Goal: Navigation & Orientation: Find specific page/section

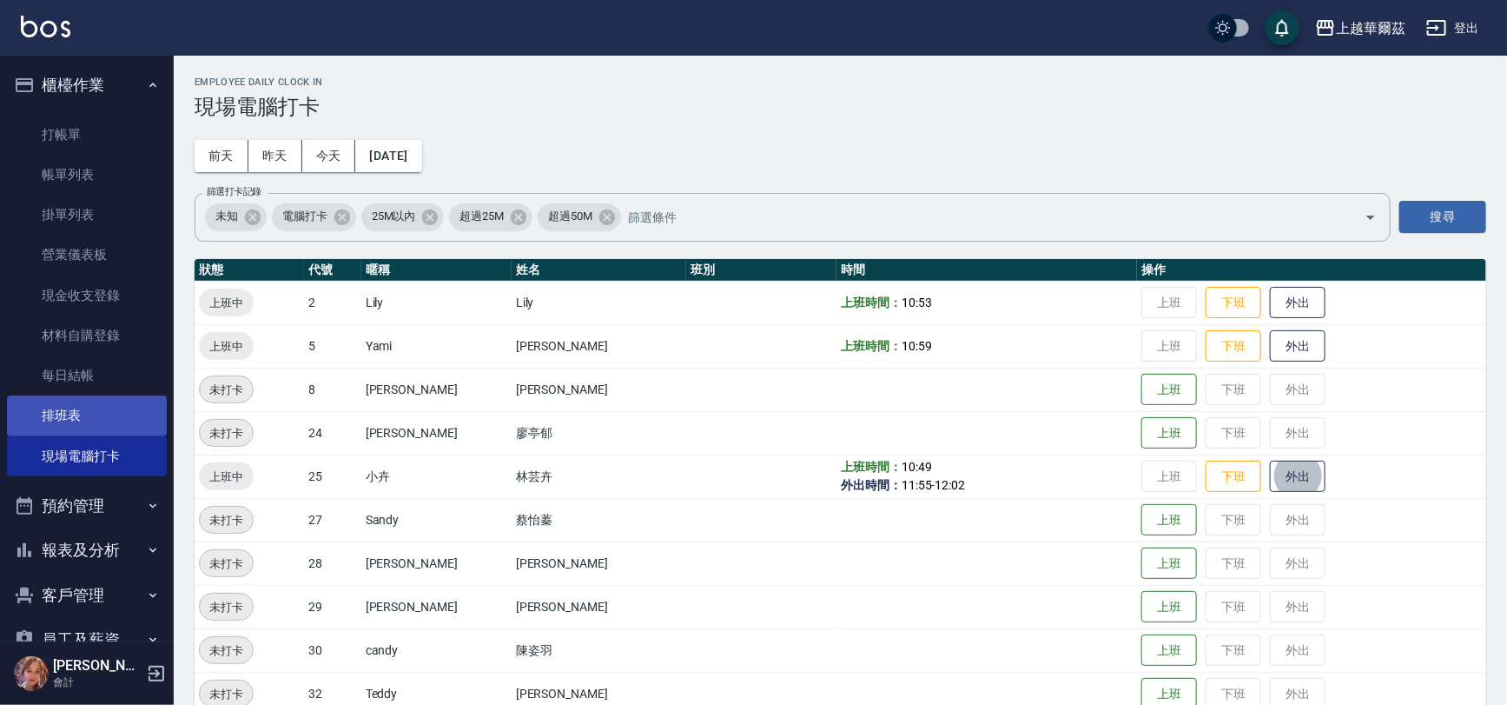
click at [62, 416] on link "排班表" at bounding box center [87, 415] width 160 height 40
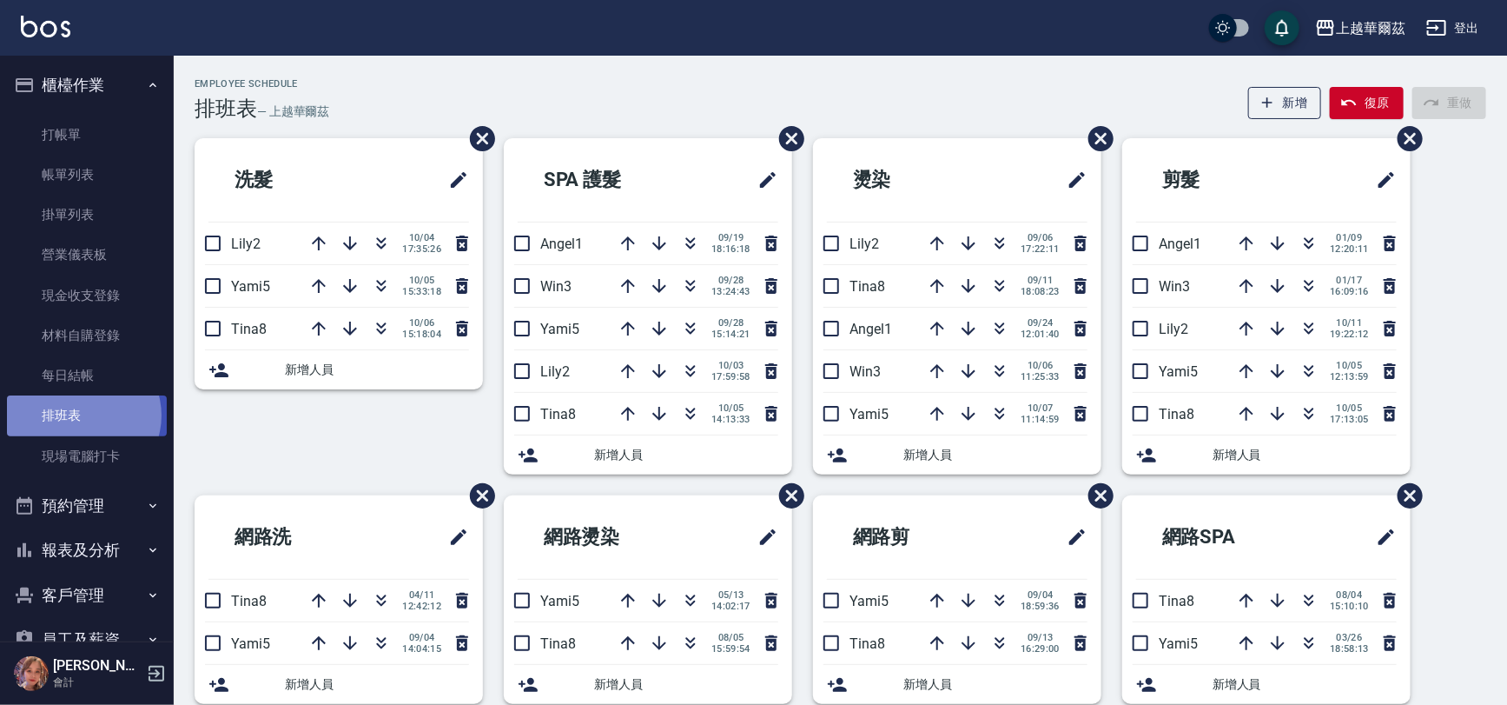
click at [83, 415] on link "排班表" at bounding box center [87, 415] width 160 height 40
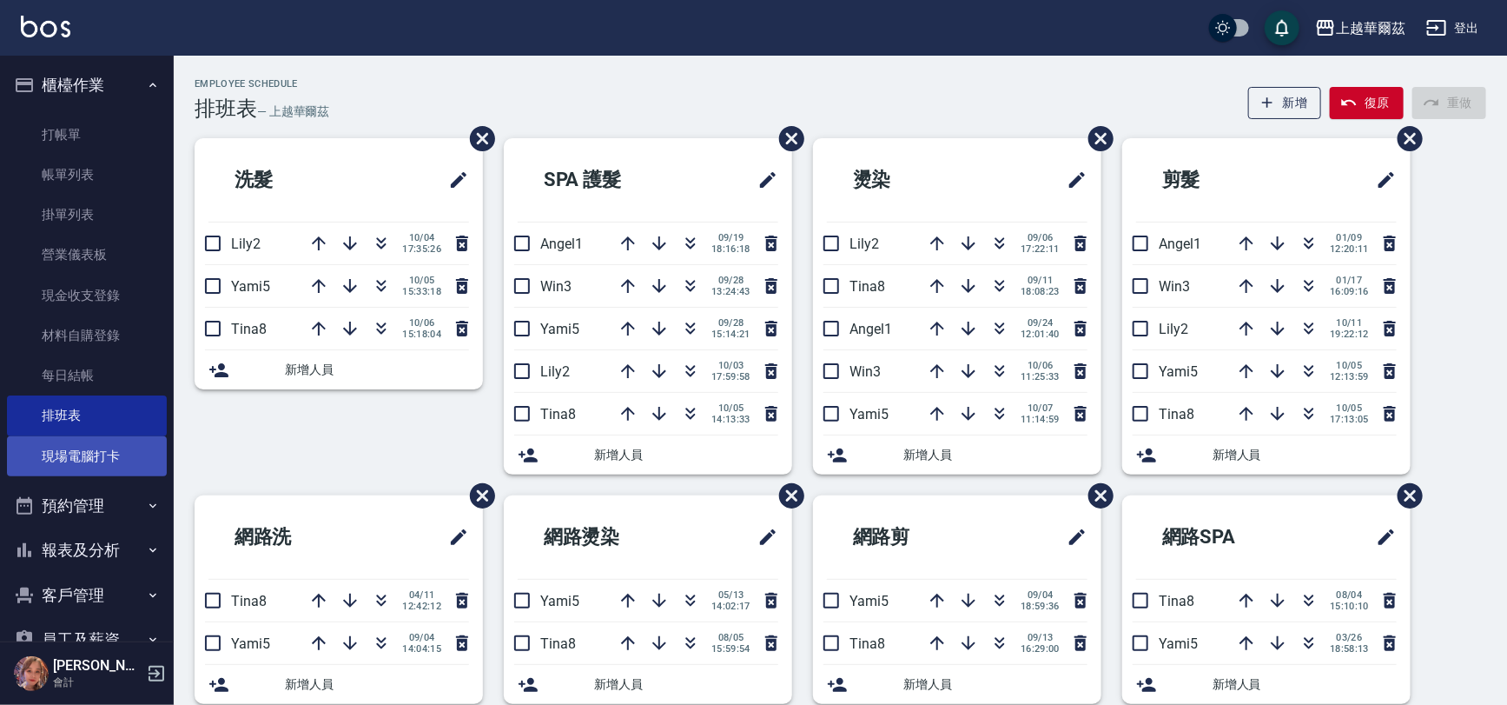
click at [76, 468] on link "現場電腦打卡" at bounding box center [87, 456] width 160 height 40
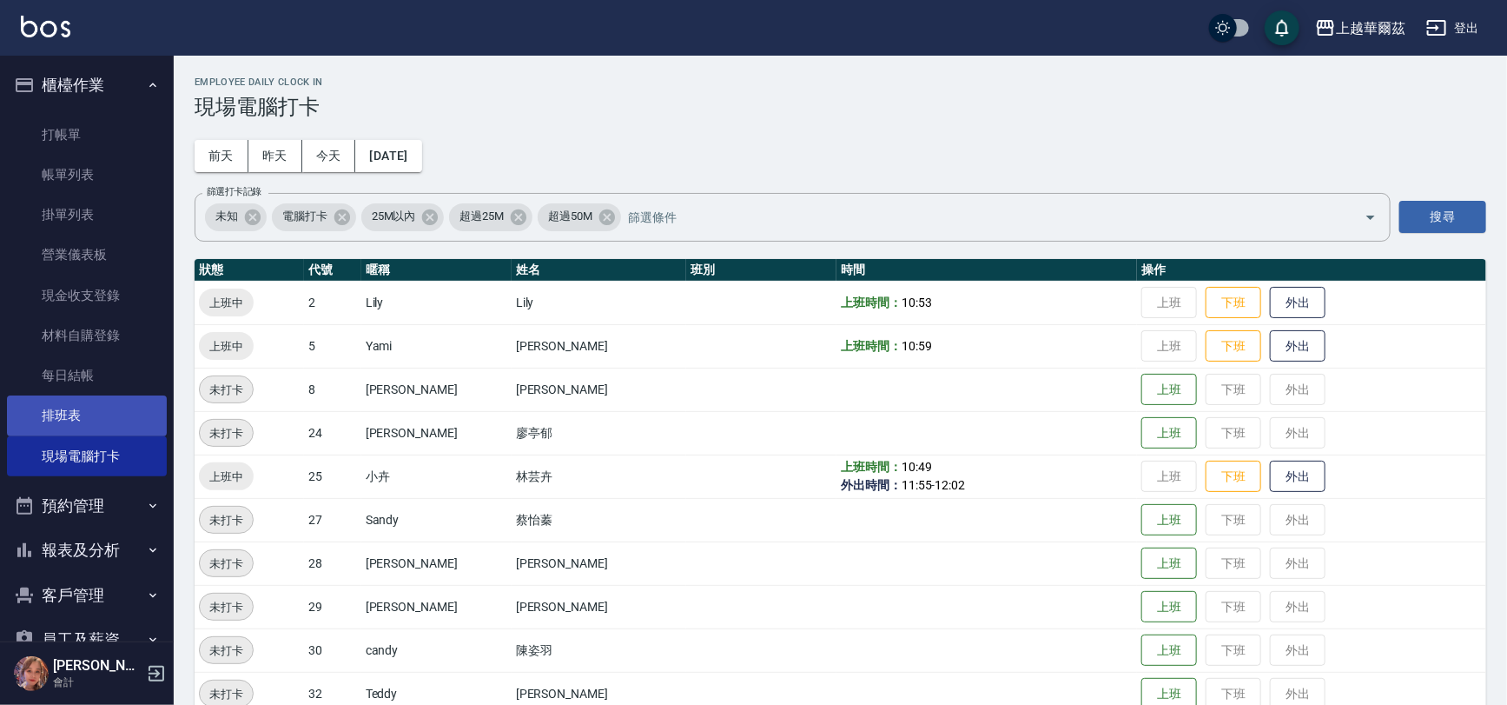
click at [85, 409] on link "排班表" at bounding box center [87, 415] width 160 height 40
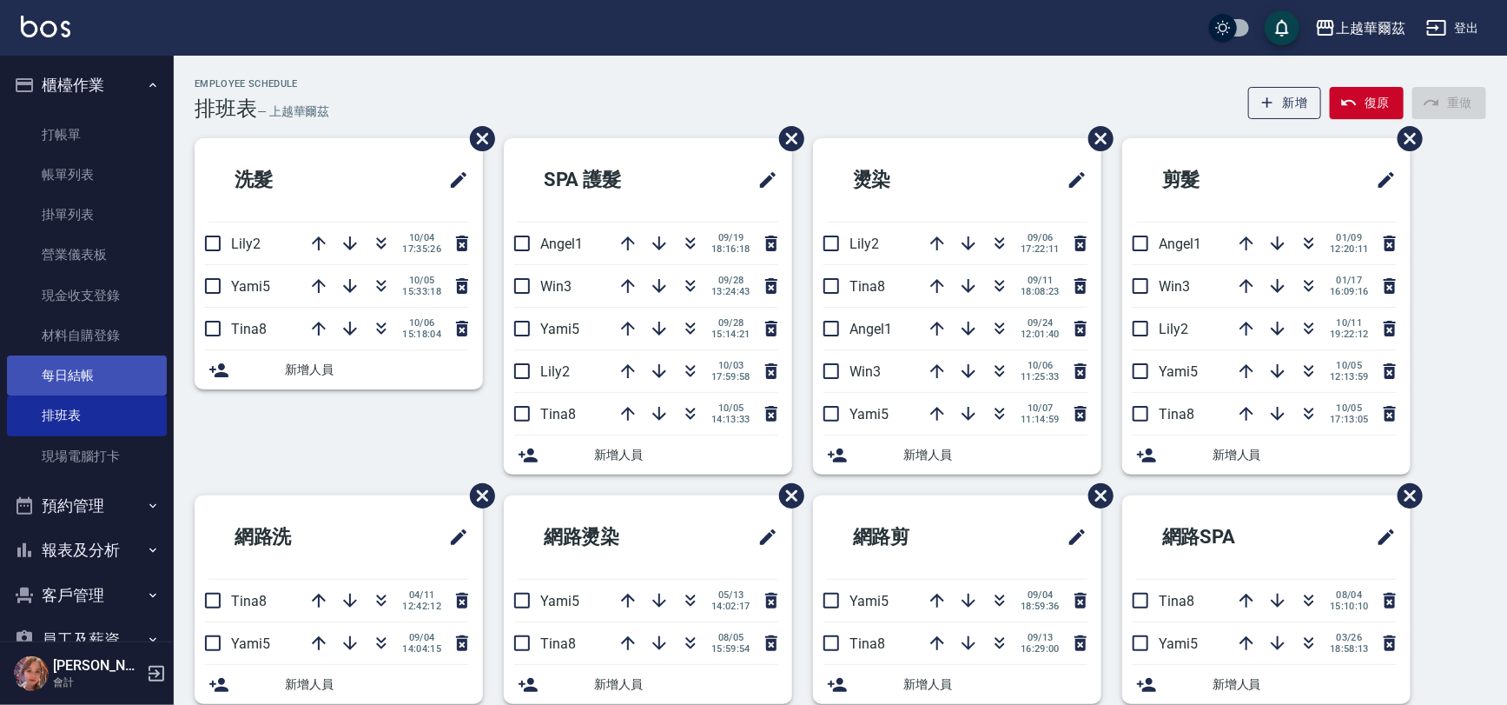
click at [107, 375] on link "每日結帳" at bounding box center [87, 375] width 160 height 40
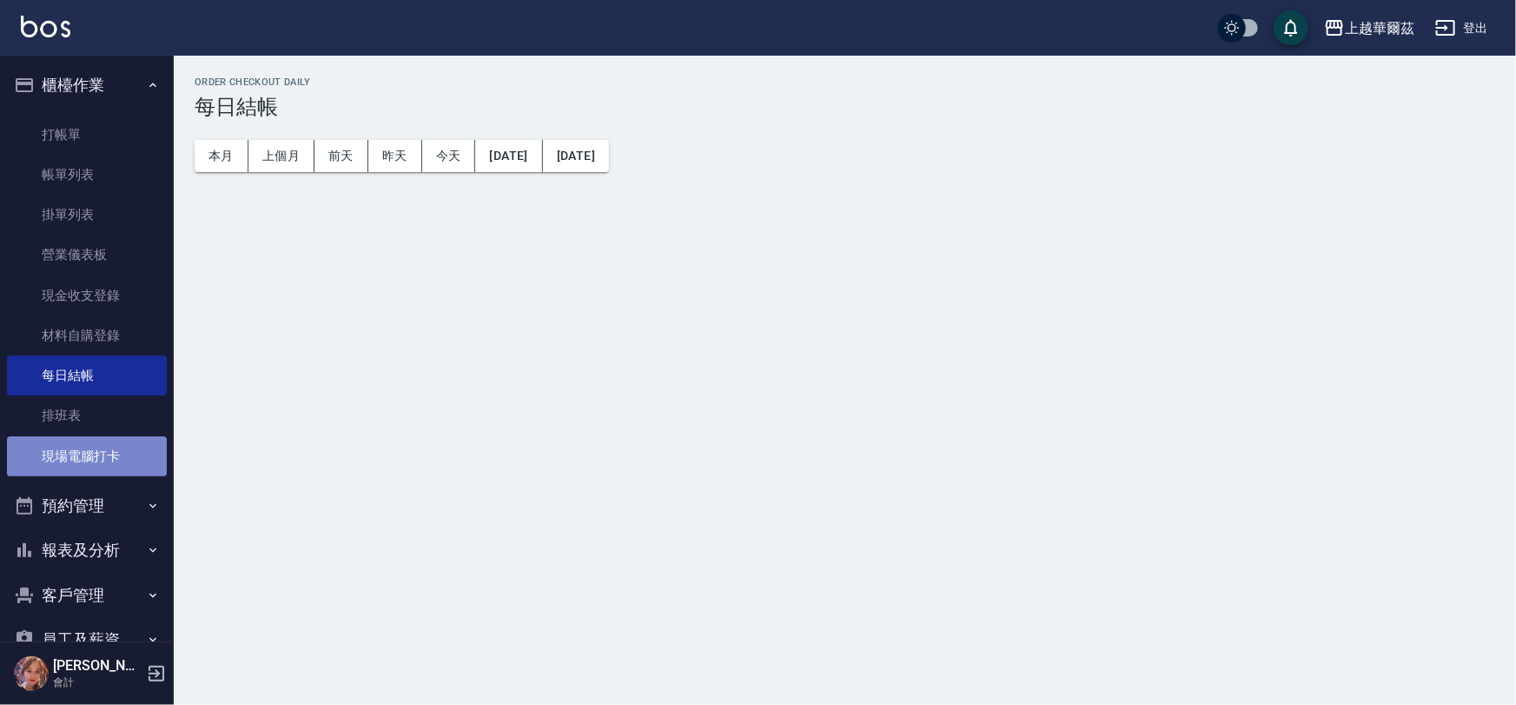
click at [98, 460] on link "現場電腦打卡" at bounding box center [87, 456] width 160 height 40
